Goal: Task Accomplishment & Management: Use online tool/utility

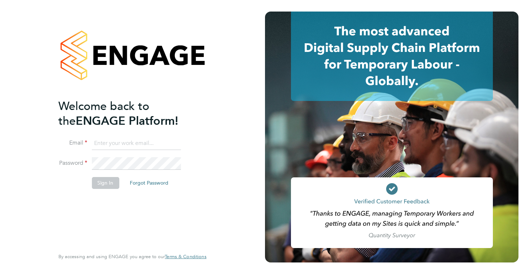
click at [150, 139] on input at bounding box center [136, 143] width 89 height 13
type input "[PERSON_NAME][EMAIL_ADDRESS][DOMAIN_NAME]"
click at [108, 184] on button "Sign In" at bounding box center [105, 183] width 27 height 12
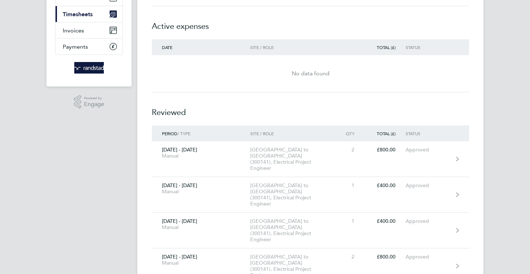
scroll to position [89, 0]
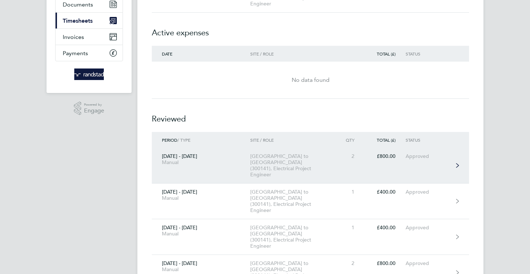
click at [314, 161] on div "Colwyn Bay to Bangor (300141), Electrical Project Engineer" at bounding box center [291, 165] width 83 height 25
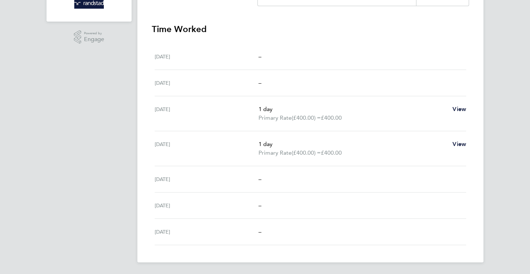
scroll to position [160, 0]
